Goal: Communication & Community: Answer question/provide support

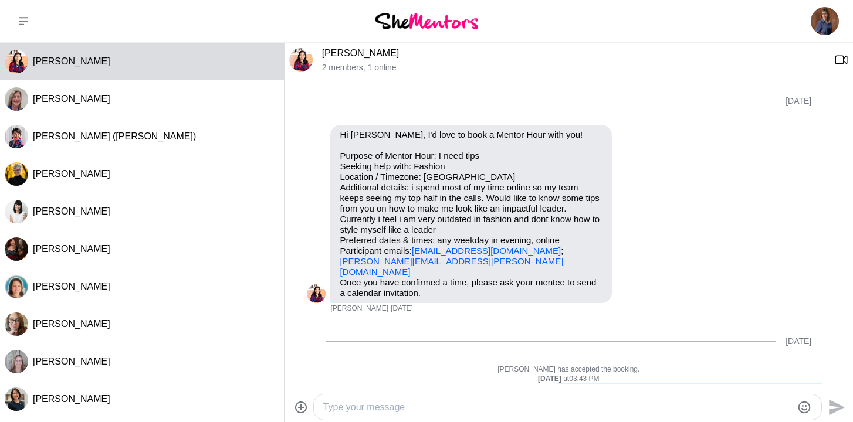
scroll to position [230, 0]
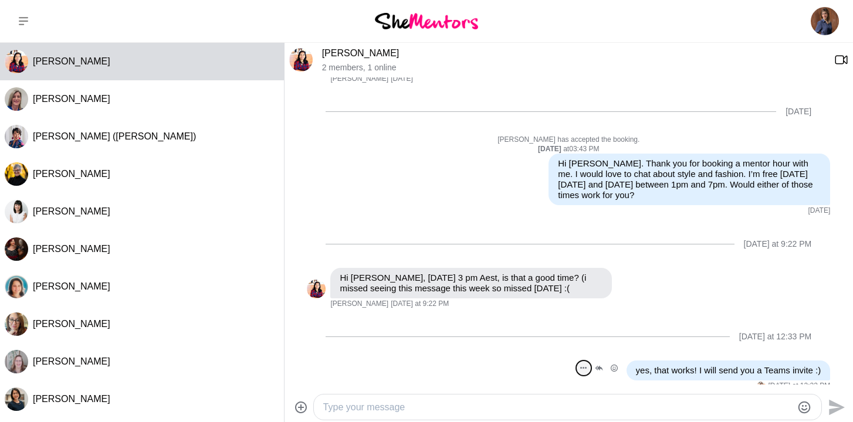
click at [586, 361] on button "Open Message Actions Menu" at bounding box center [583, 368] width 15 height 15
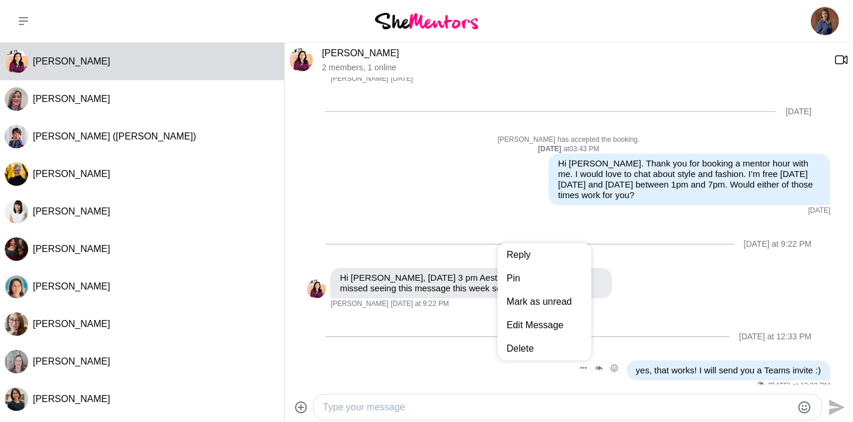
click at [561, 365] on div "Reply Pin [PERSON_NAME] as unread Edit Message Delete yes, that works! I will s…" at bounding box center [568, 376] width 523 height 31
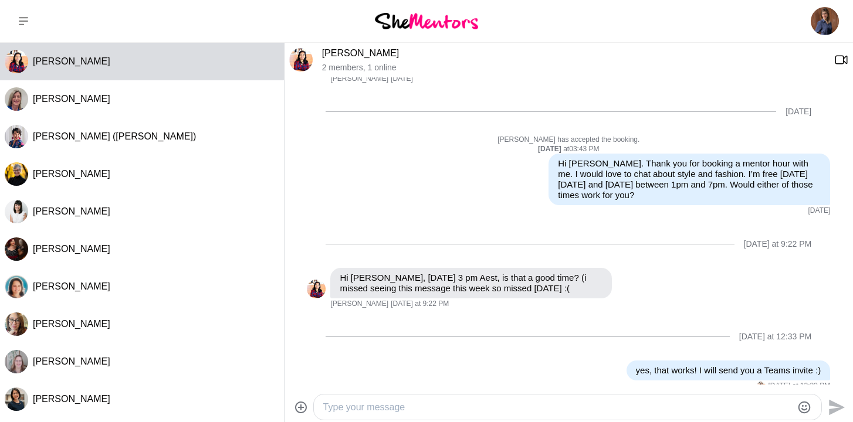
click at [490, 408] on textarea "Type your message" at bounding box center [557, 408] width 469 height 14
type textarea "G"
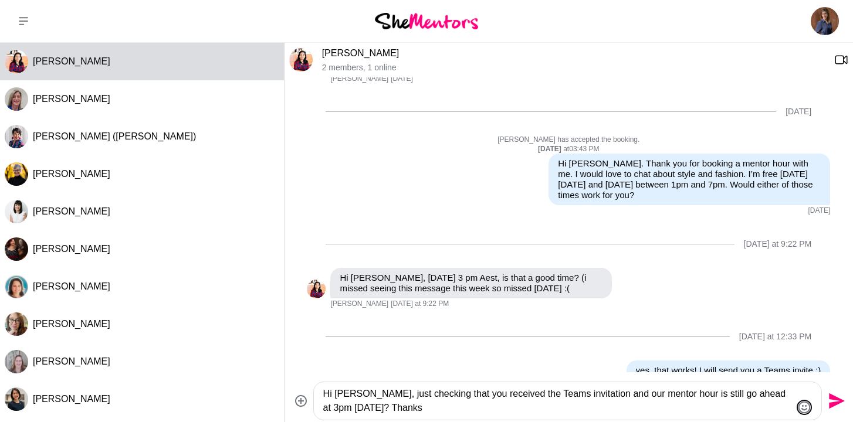
click at [804, 411] on icon "Emoji picker" at bounding box center [804, 408] width 14 height 14
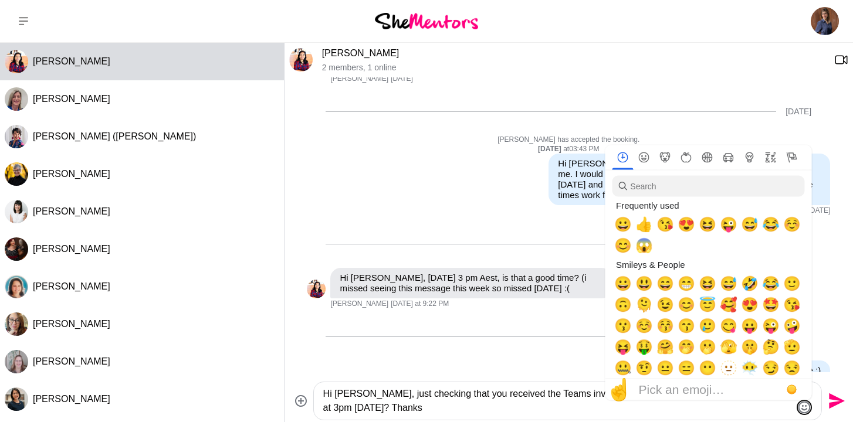
click at [802, 407] on icon "Emoji picker" at bounding box center [804, 408] width 14 height 14
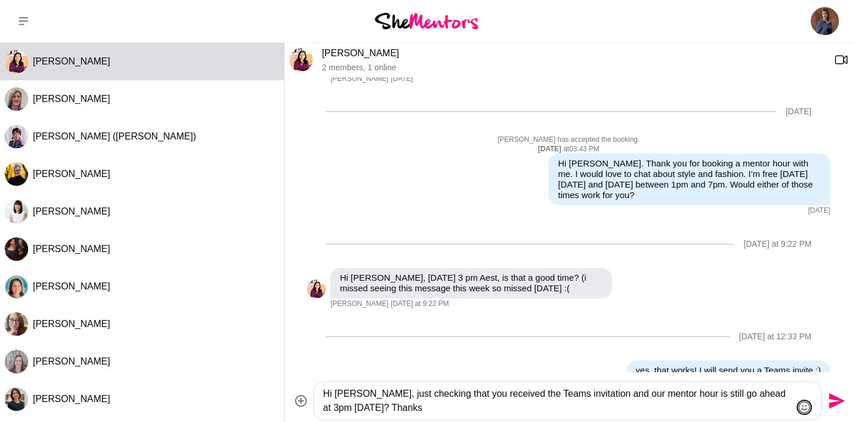
click at [802, 407] on icon "Emoji picker" at bounding box center [804, 408] width 14 height 14
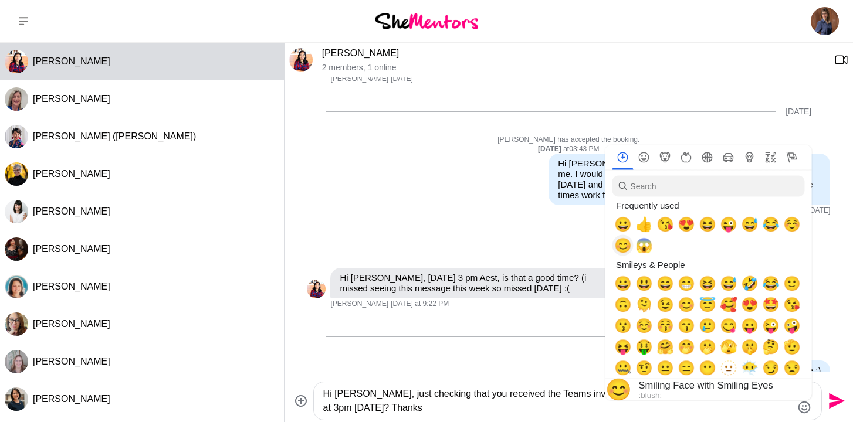
click at [620, 246] on span "😊" at bounding box center [623, 246] width 18 height 16
click at [454, 404] on textarea "Hi [PERSON_NAME], just checking that you received the Teams invitation and our …" at bounding box center [557, 401] width 469 height 28
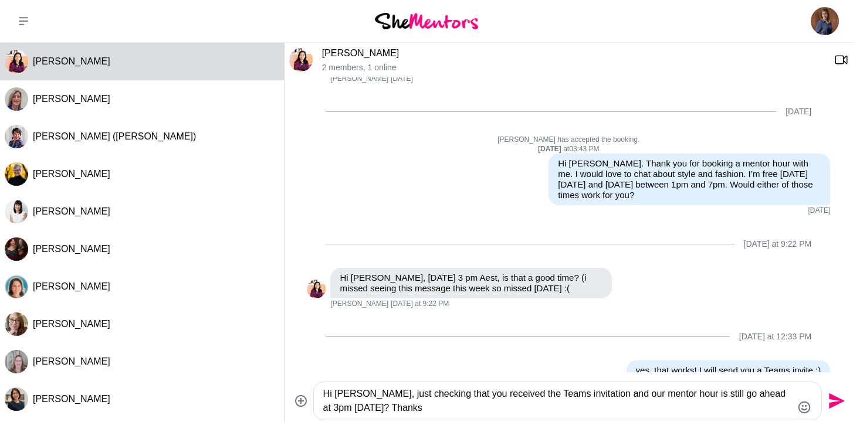
click at [430, 393] on textarea "Hi [PERSON_NAME], just checking that you received the Teams invitation and our …" at bounding box center [557, 401] width 469 height 28
click at [728, 394] on textarea "Hi [PERSON_NAME], just checking whether you received the Teams invitation and o…" at bounding box center [557, 401] width 469 height 28
type textarea "Hi [PERSON_NAME], just checking whether you received the Teams invitation and o…"
click at [834, 400] on icon "Send" at bounding box center [837, 402] width 16 height 16
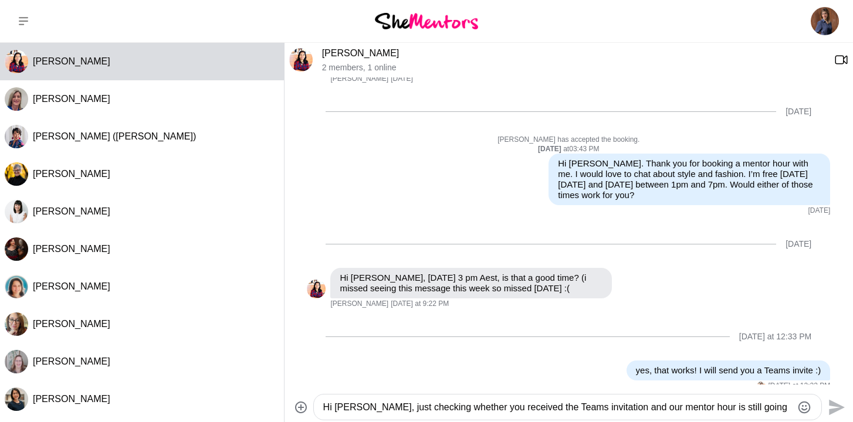
scroll to position [334, 0]
